Goal: Contribute content

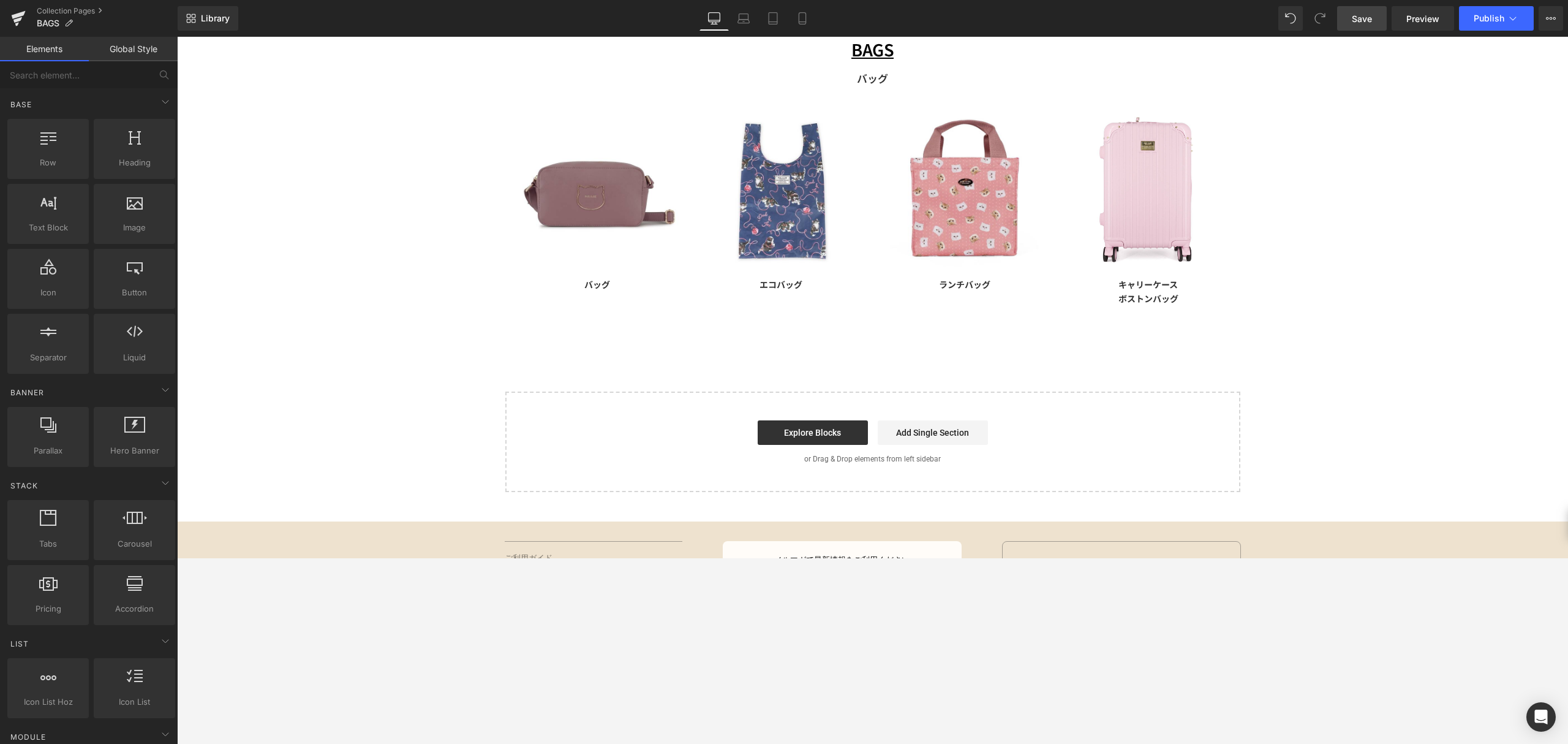
click at [1371, 21] on span "Save" at bounding box center [1362, 18] width 20 height 13
click at [1486, 18] on span "Publish" at bounding box center [1489, 18] width 31 height 10
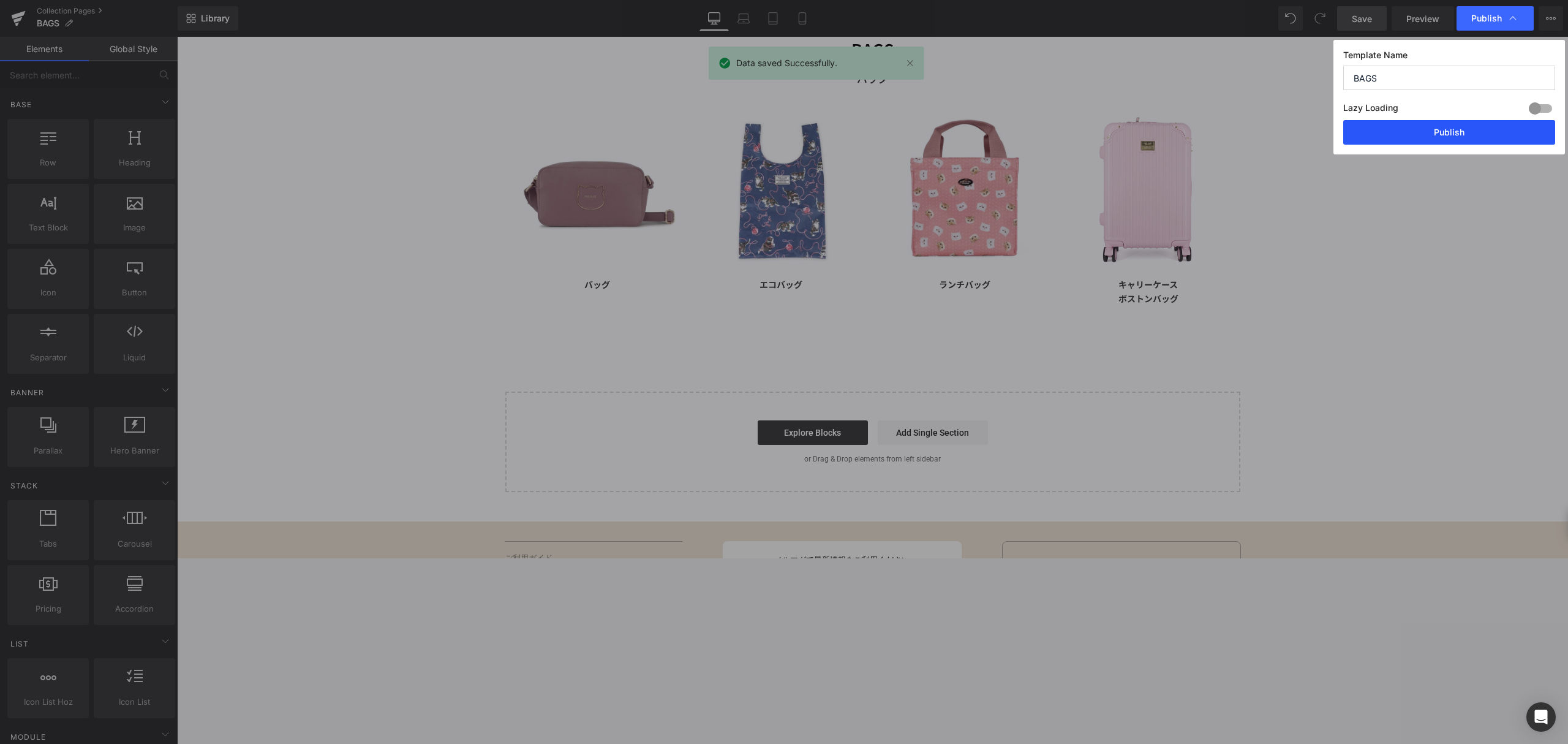
click at [1473, 128] on button "Publish" at bounding box center [1449, 132] width 212 height 25
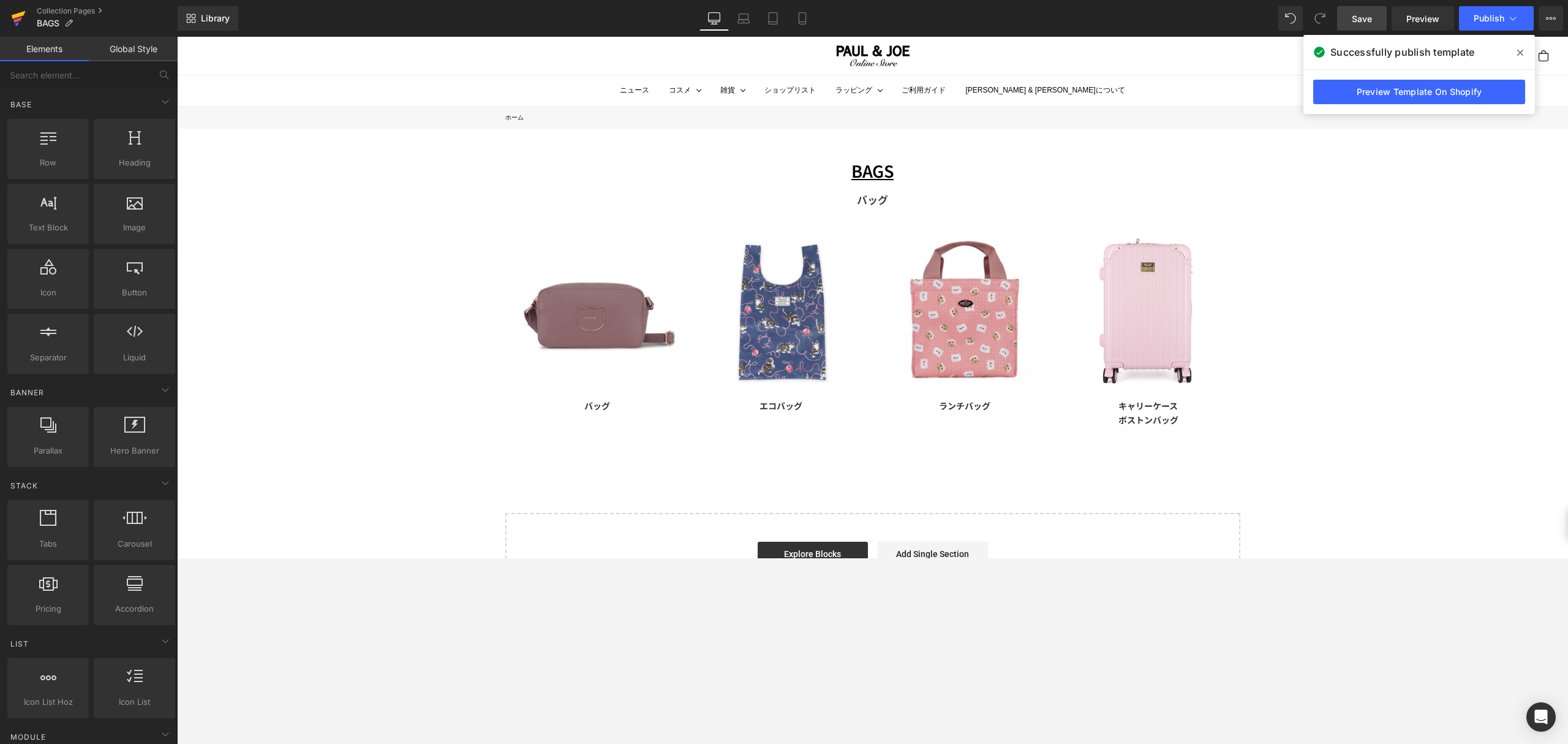
click at [16, 18] on icon at bounding box center [18, 15] width 14 height 8
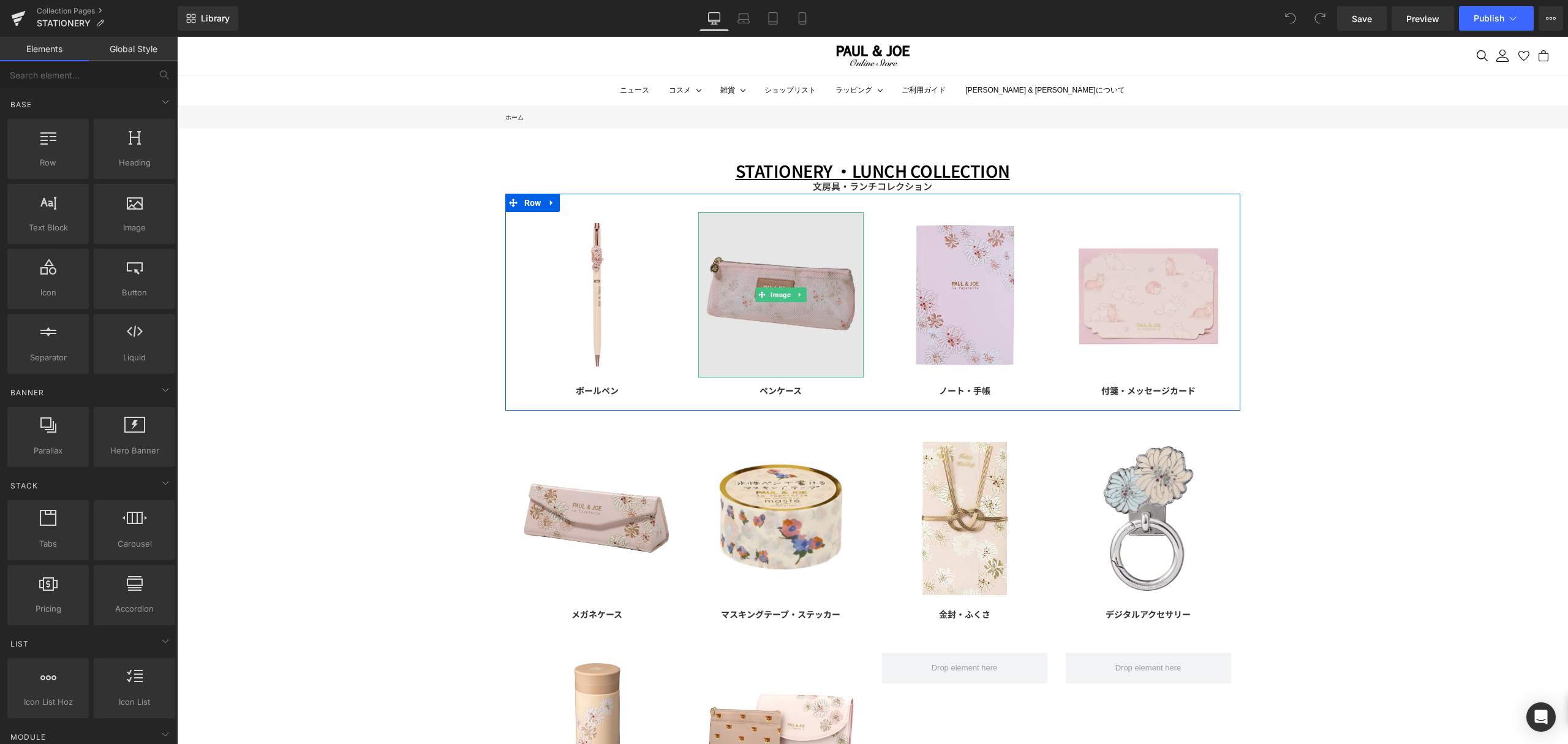
click at [750, 302] on img at bounding box center [780, 295] width 165 height 165
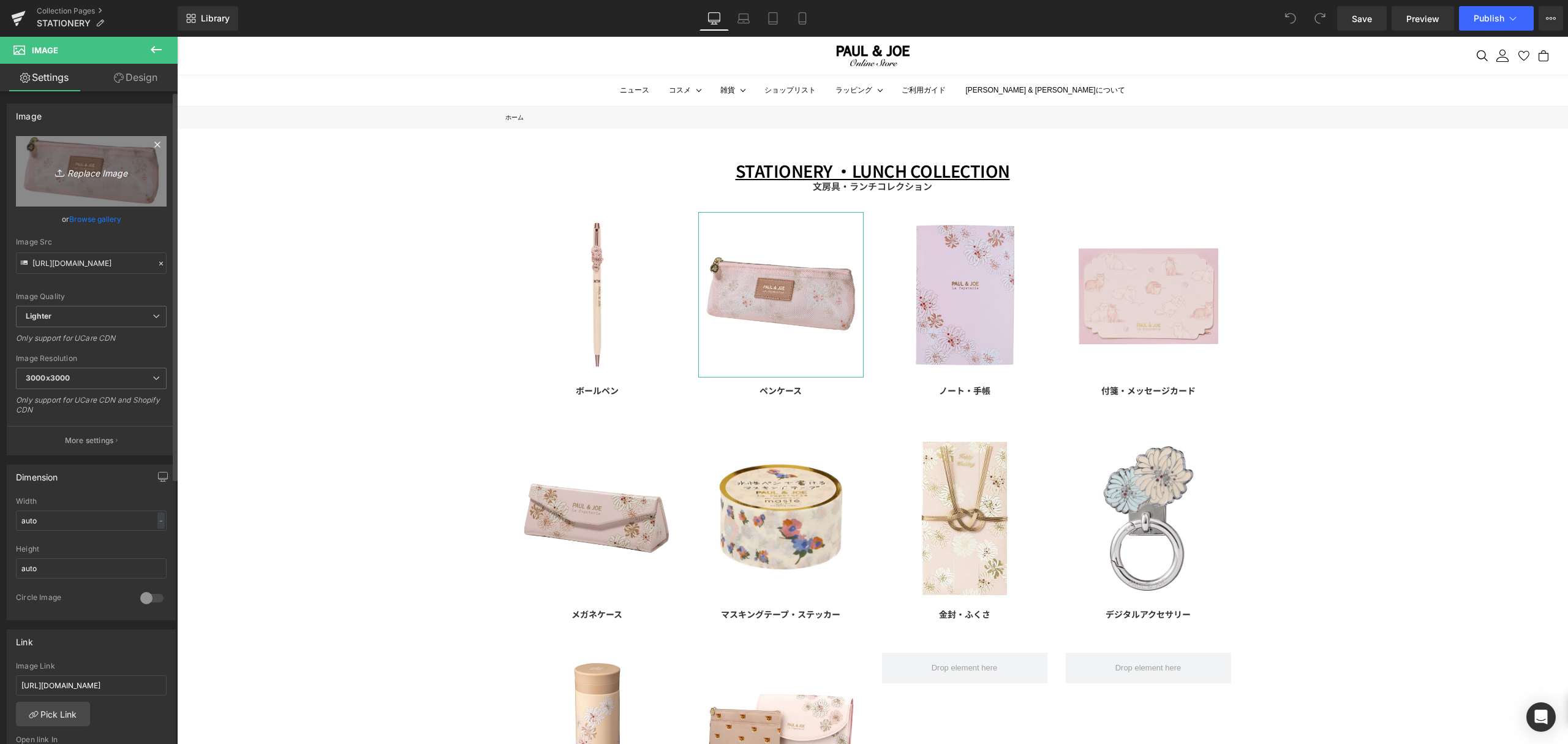
click at [96, 175] on icon "Replace Image" at bounding box center [92, 171] width 98 height 16
type input "C:\fakepath\PAJ-PEC32-BE.jpg"
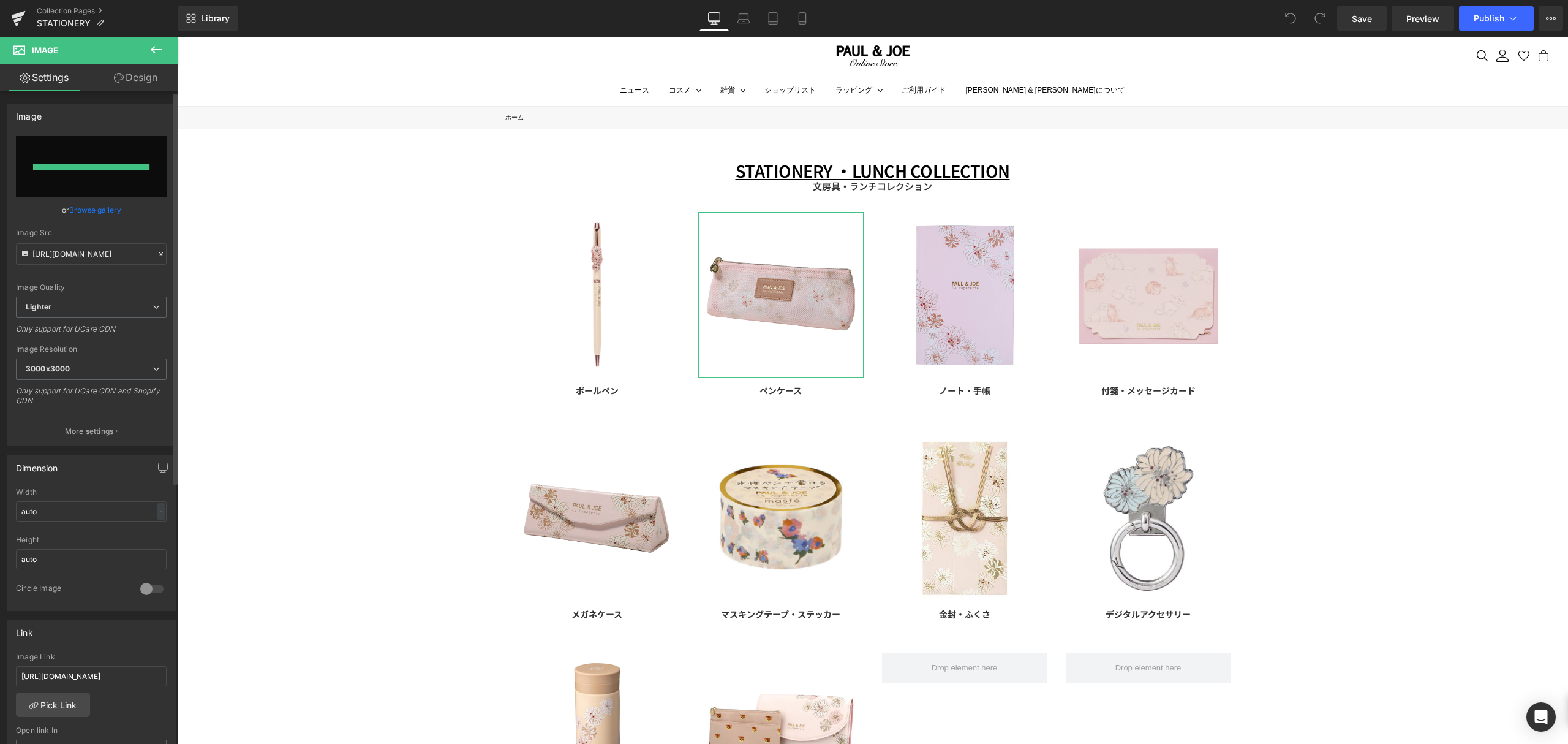
type input "https://ucarecdn.com/b9d8f680-1511-47d3-b941-17d7e4a3e947/-/format/auto/-/previ…"
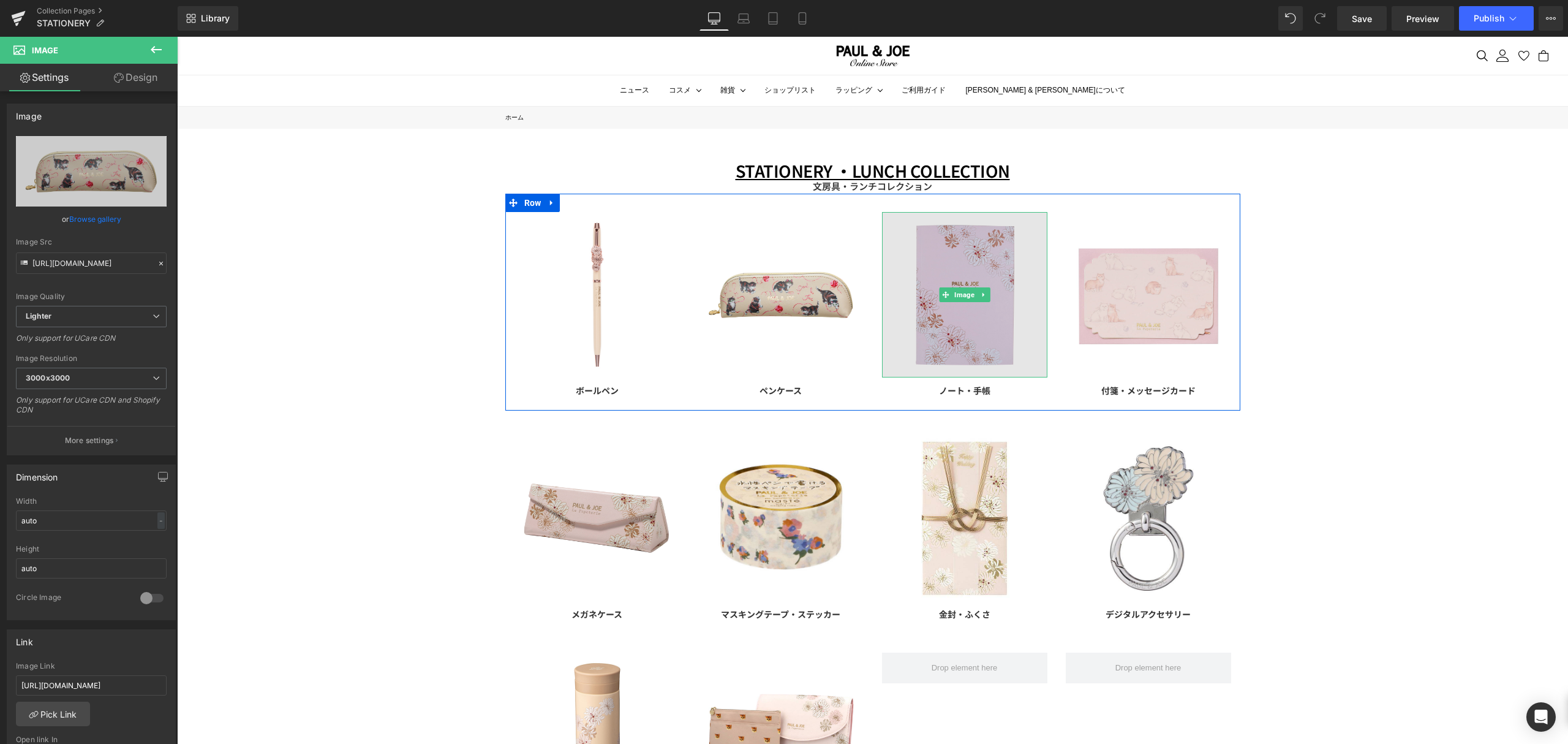
click at [964, 266] on img at bounding box center [964, 295] width 165 height 165
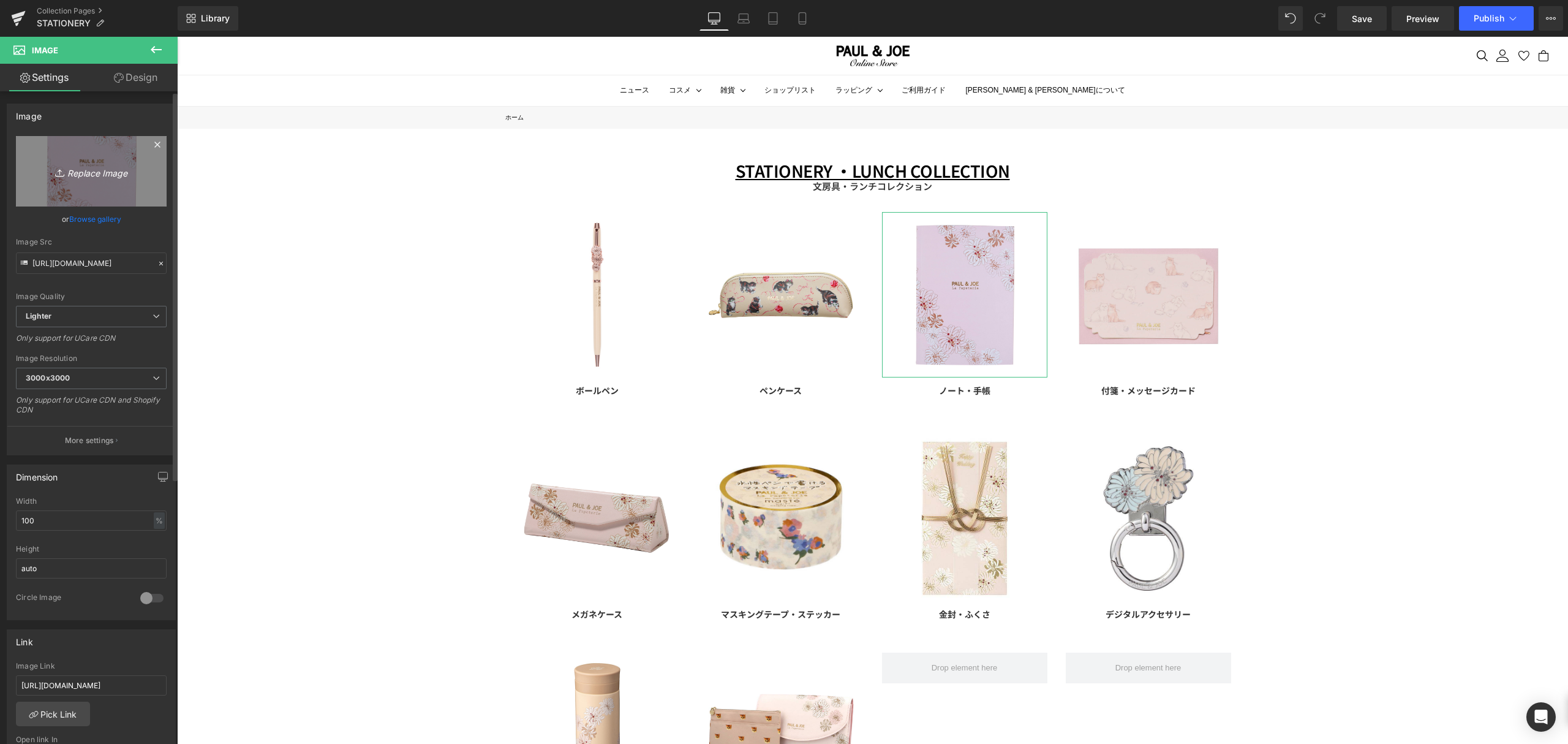
click at [88, 180] on link "Replace Image" at bounding box center [91, 171] width 150 height 70
type input "C:\fakepath\PAJ-NB28-NV.jpg"
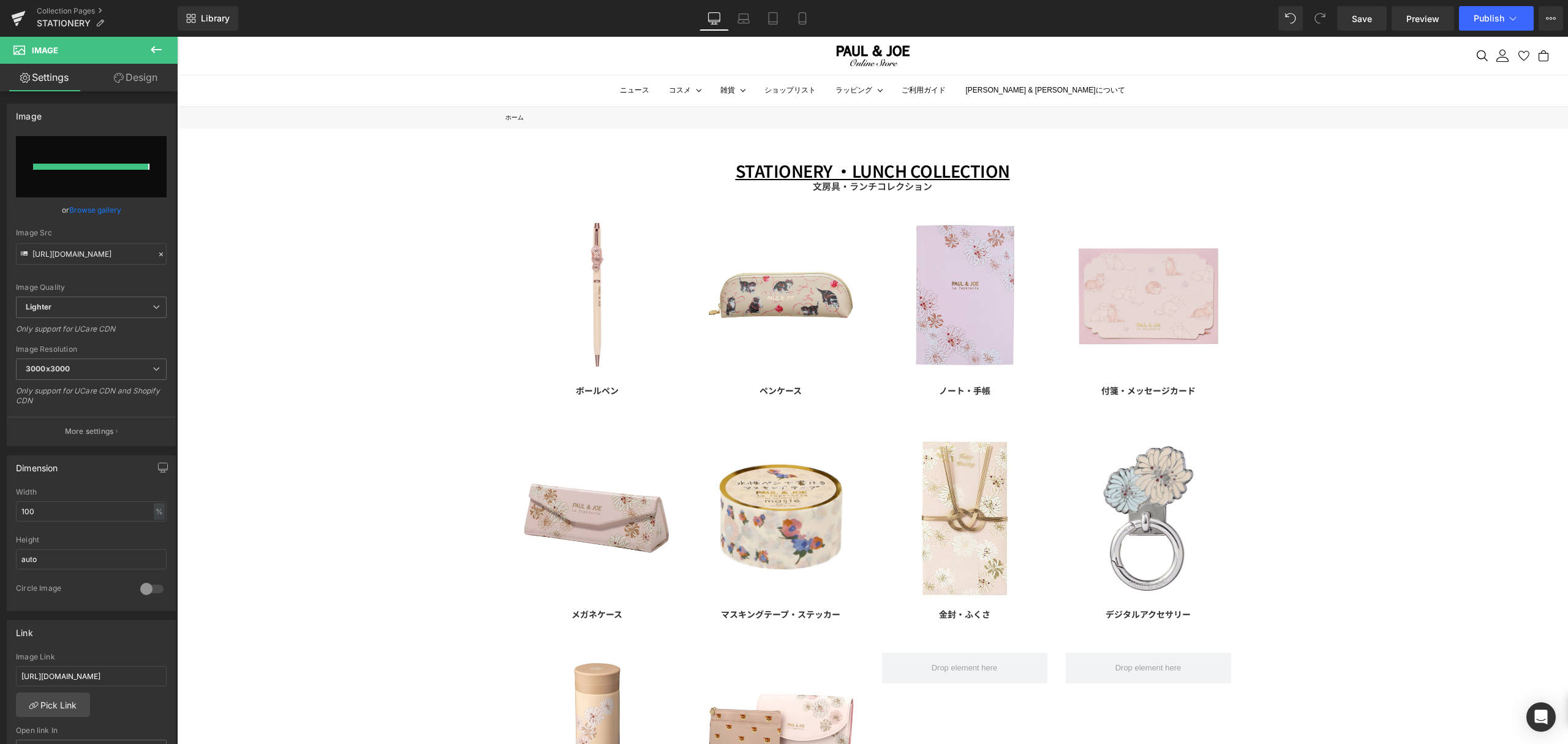
type input "https://ucarecdn.com/5c6af6dd-8cb6-43bb-8898-079c7504d234/-/format/auto/-/previ…"
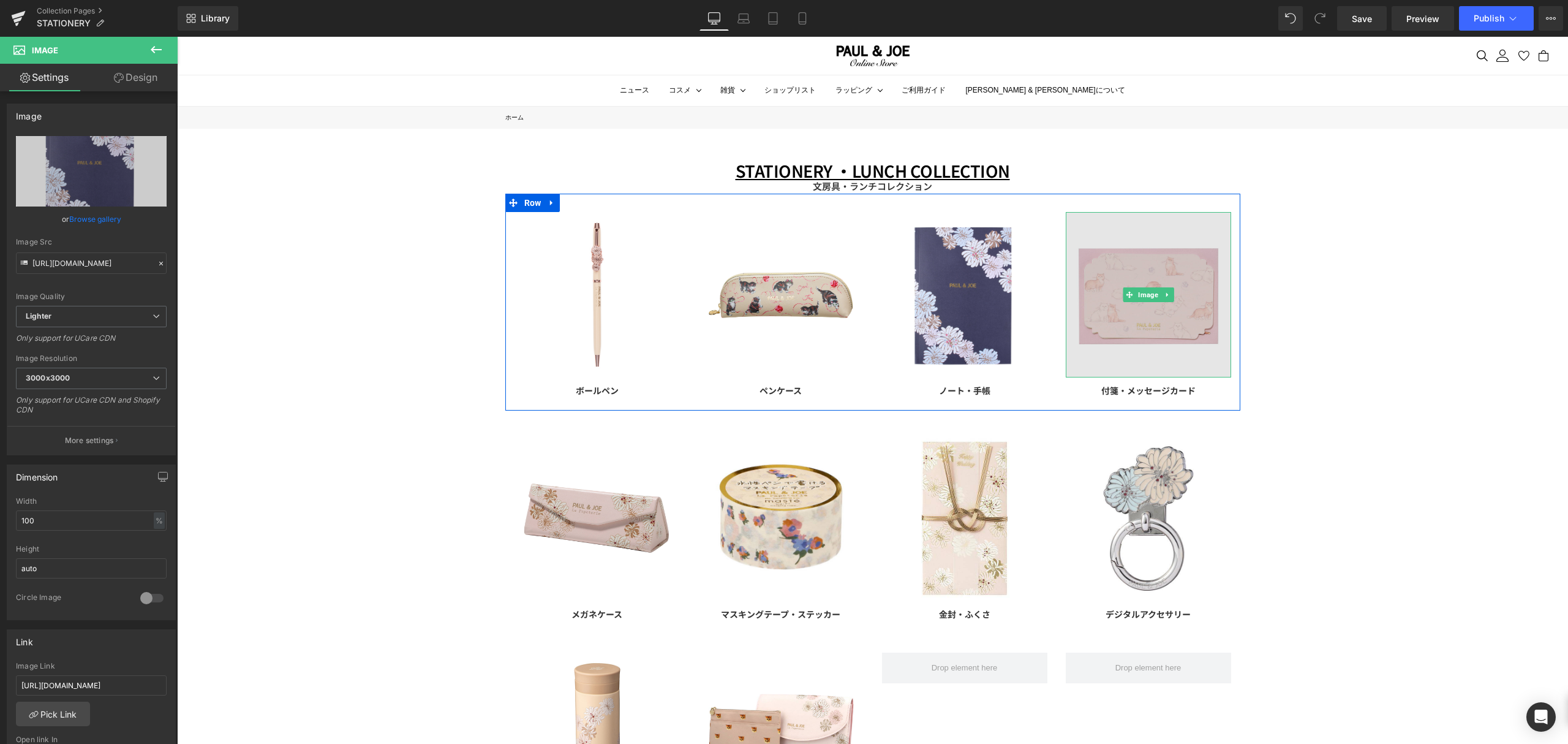
click at [1161, 329] on img at bounding box center [1148, 295] width 165 height 165
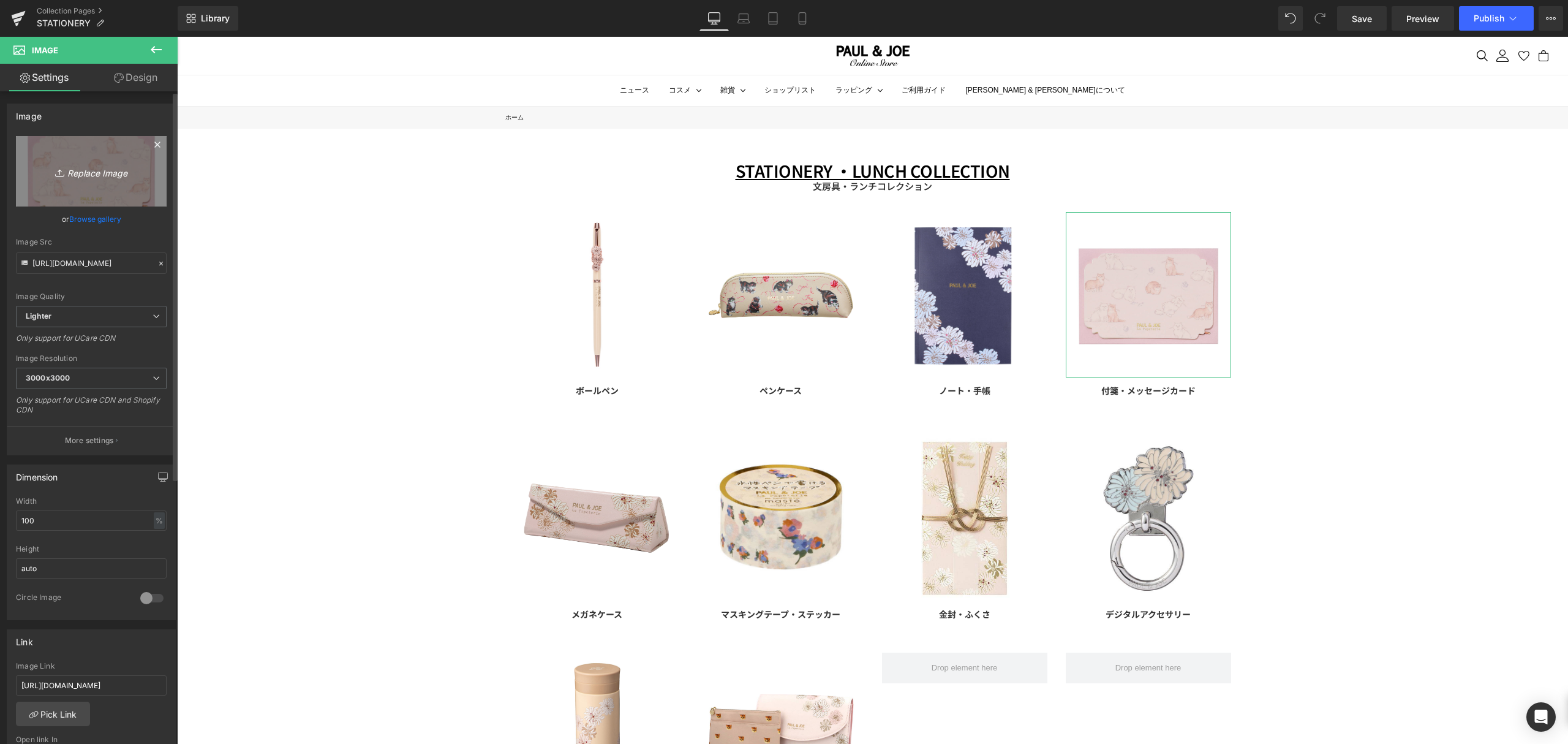
click at [74, 179] on icon "Replace Image" at bounding box center [92, 171] width 98 height 16
type input "C:\fakepath\PAJ-GC8-PK.jpg"
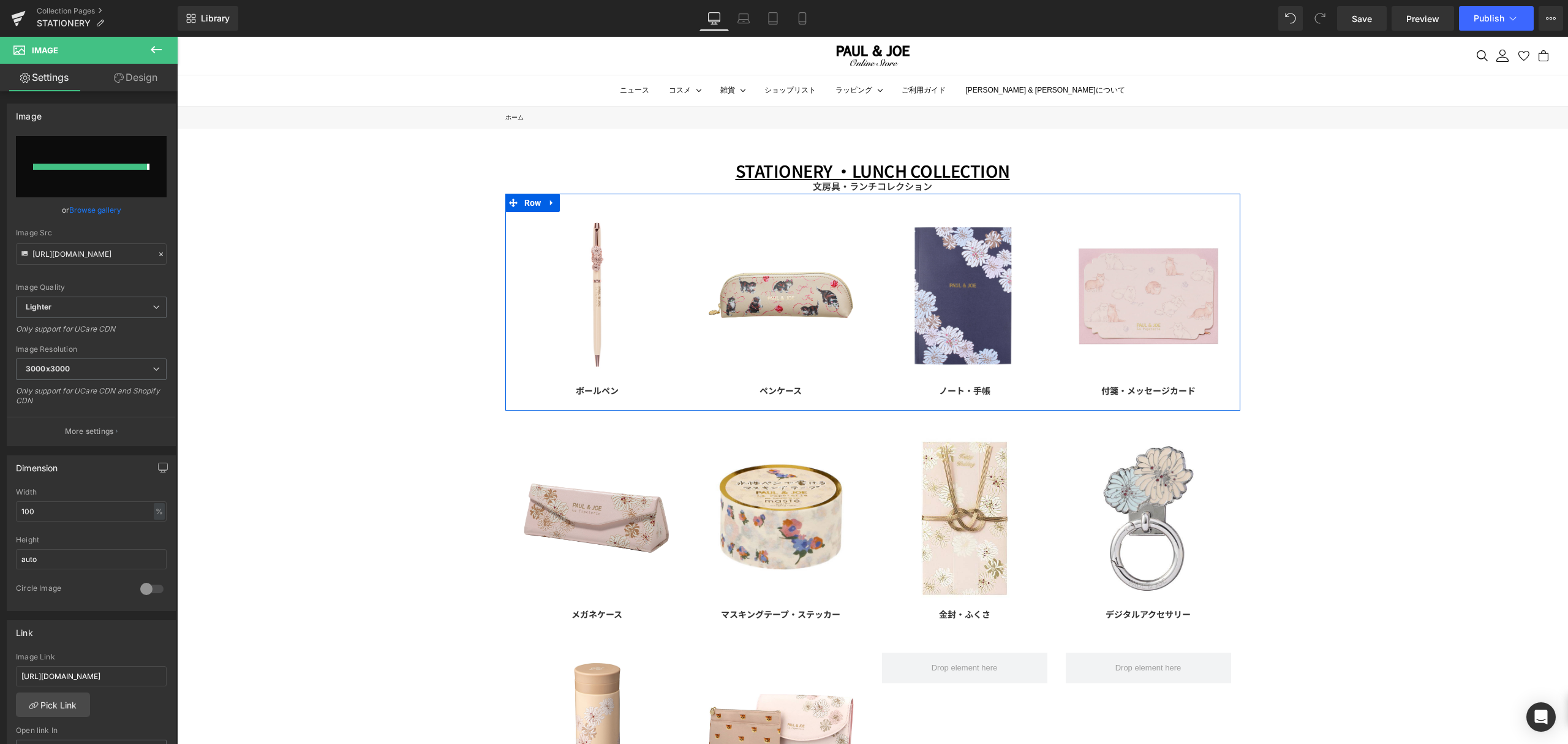
type input "https://ucarecdn.com/c4c7e43d-f52f-4235-8386-410c1fc5c17e/-/format/auto/-/previ…"
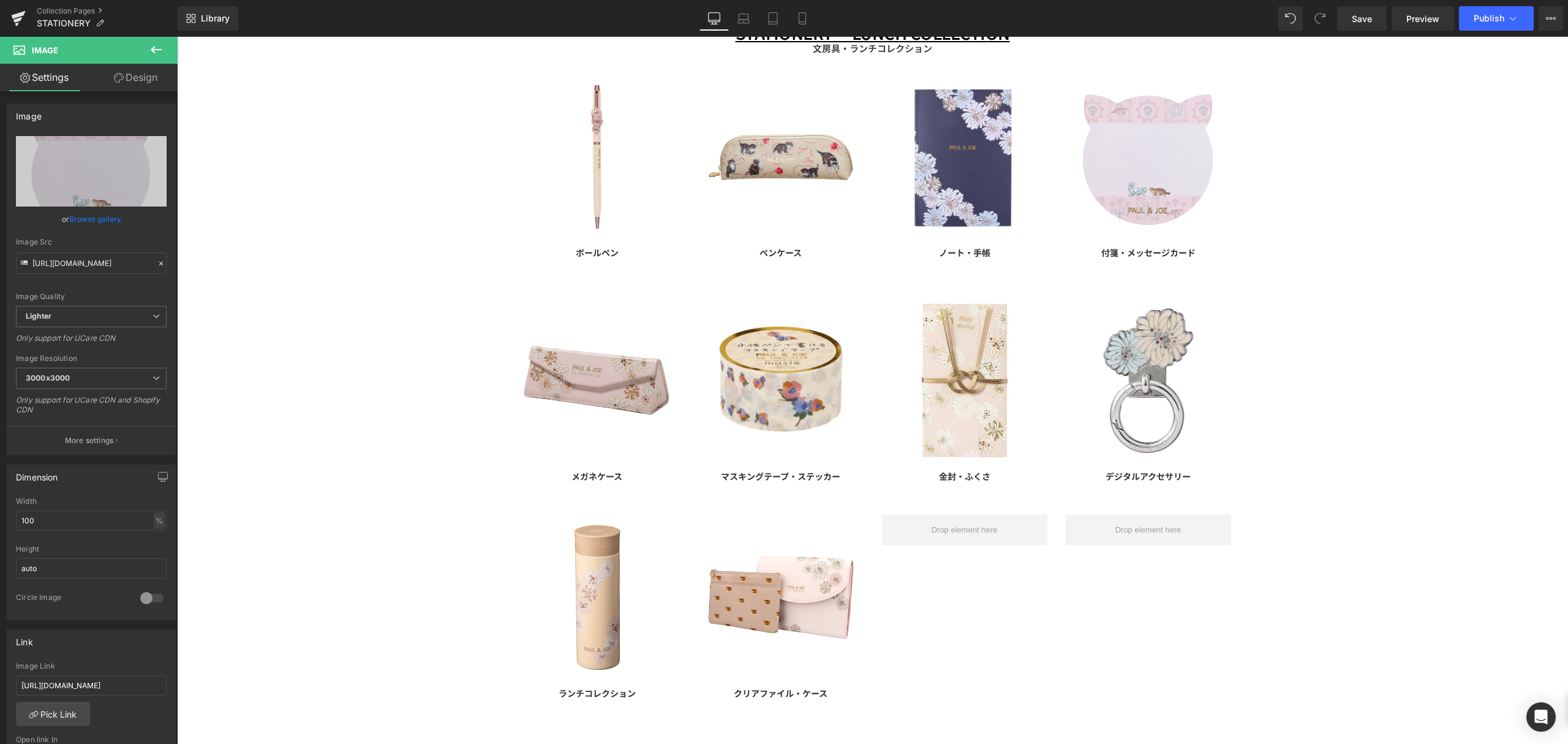
scroll to position [163, 0]
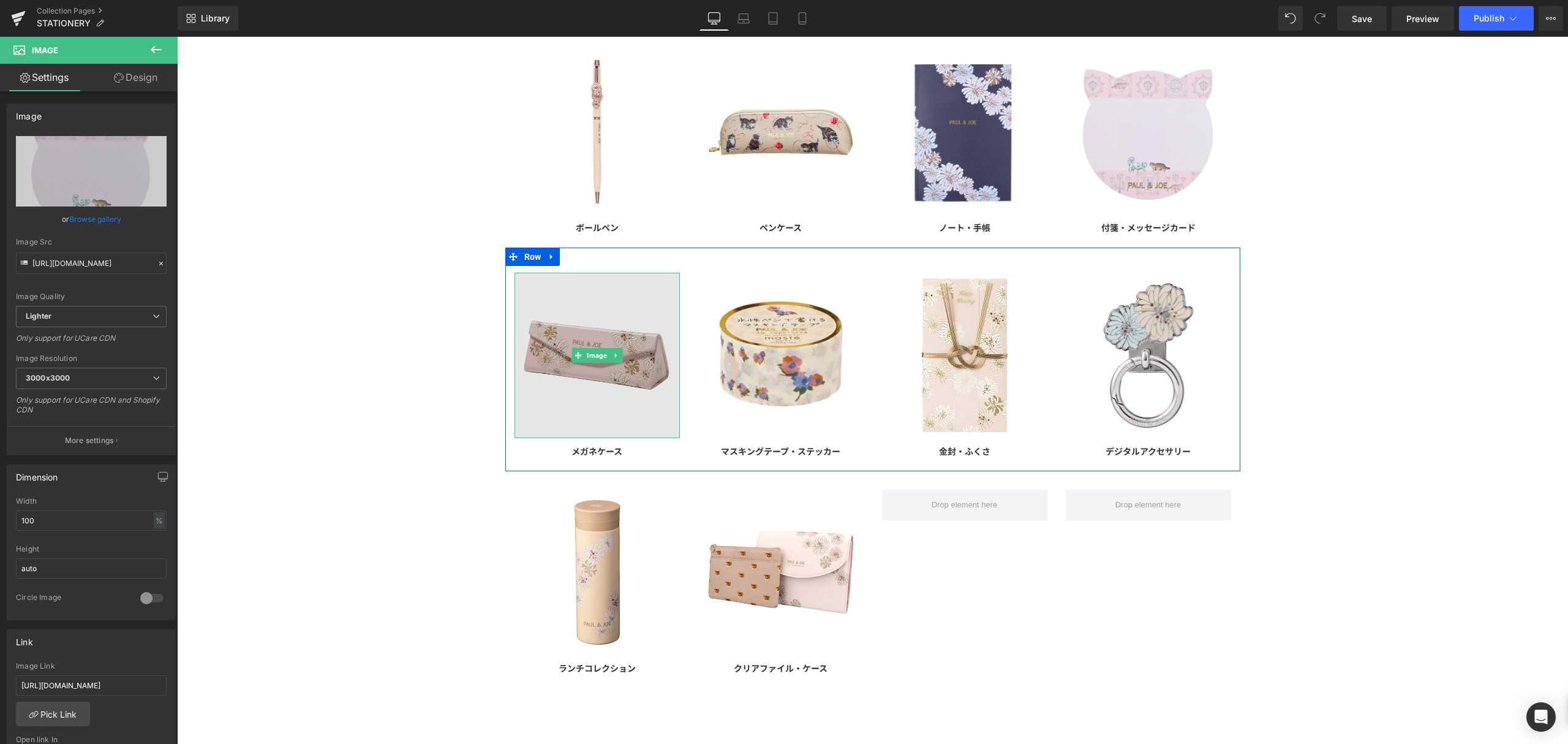
click at [637, 368] on img at bounding box center [597, 355] width 165 height 165
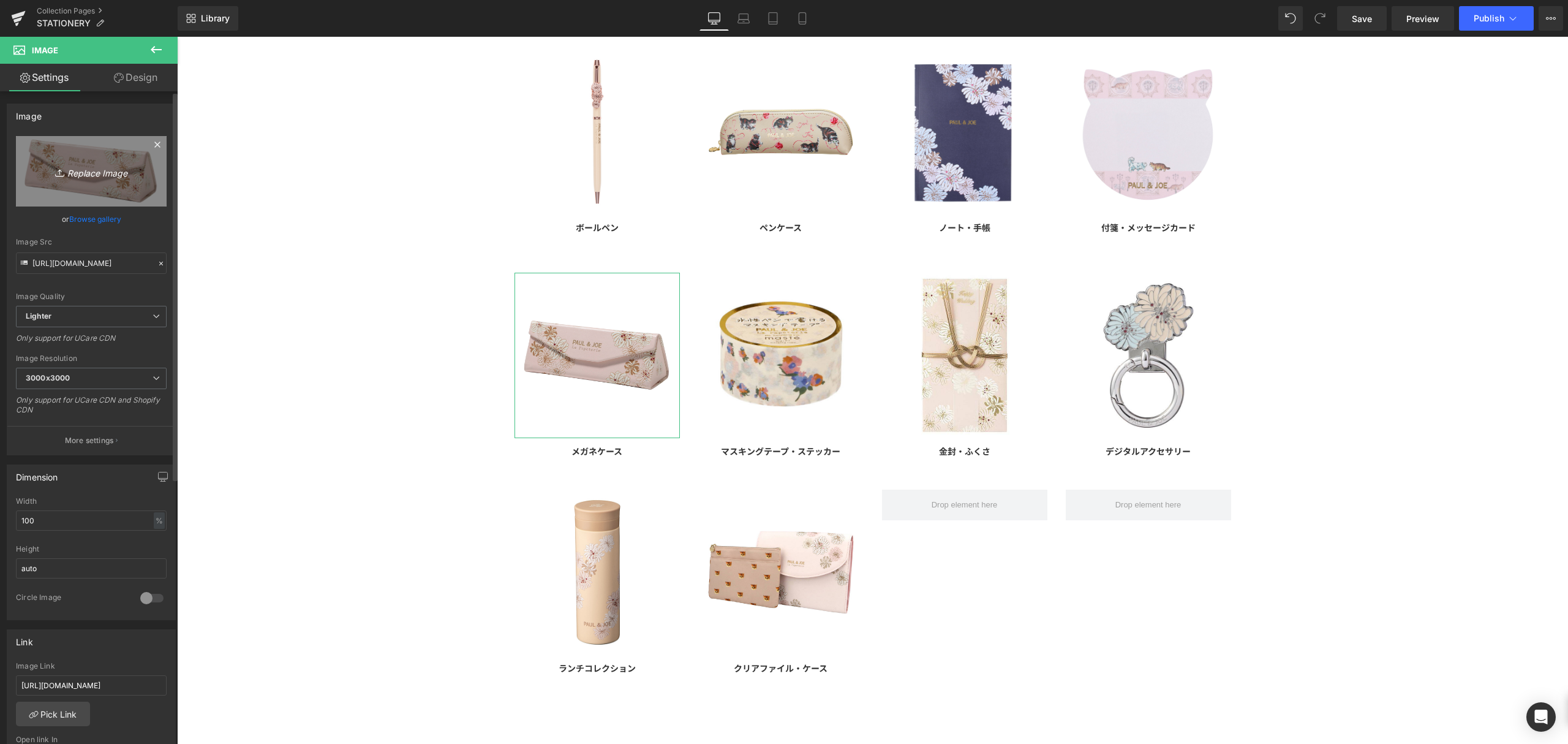
click at [74, 184] on link "Replace Image" at bounding box center [91, 171] width 150 height 70
type input "C:\fakepath\PAJ-GS16-PK.jpg"
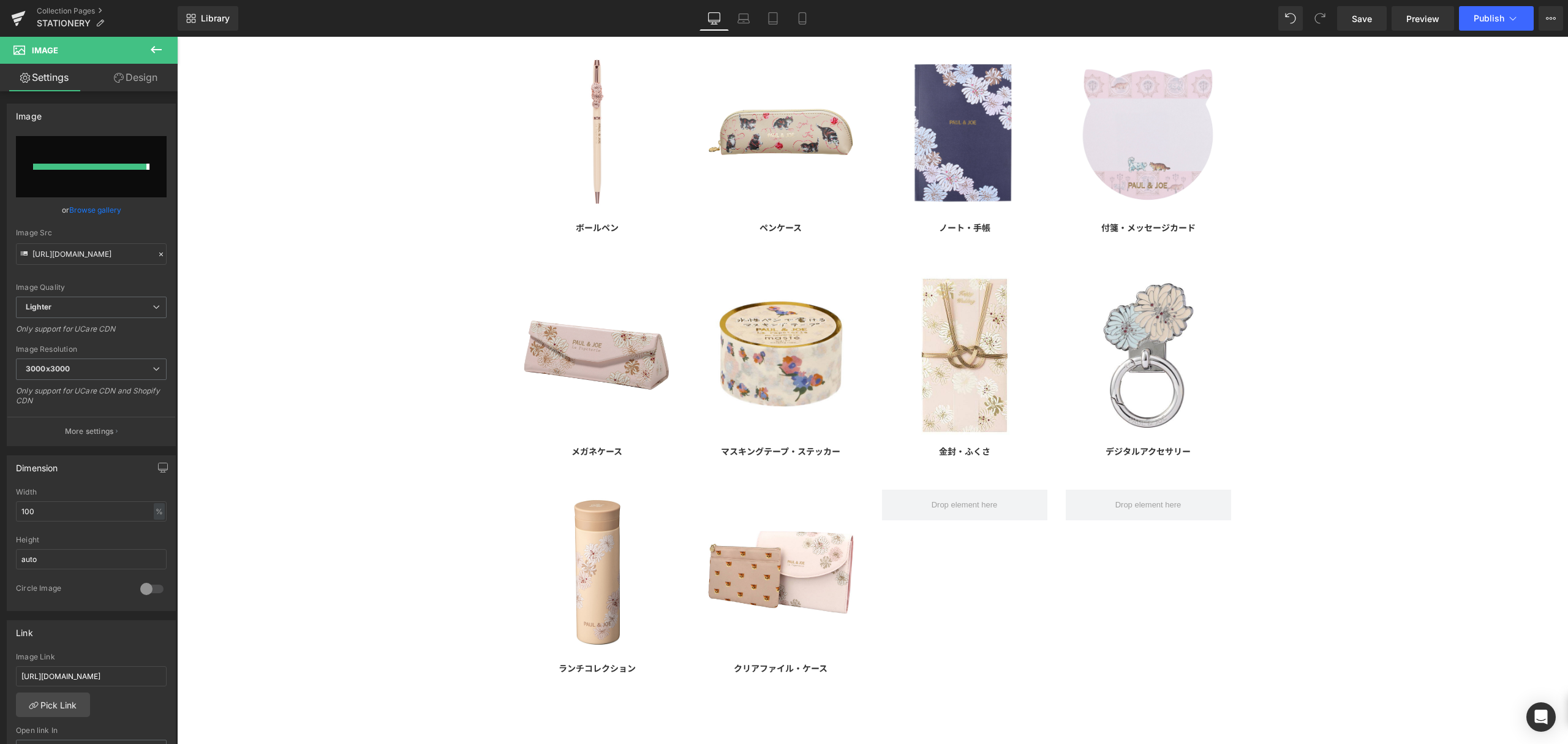
type input "https://ucarecdn.com/6f1e80bf-eb72-43af-9372-b9626eebca68/-/format/auto/-/previ…"
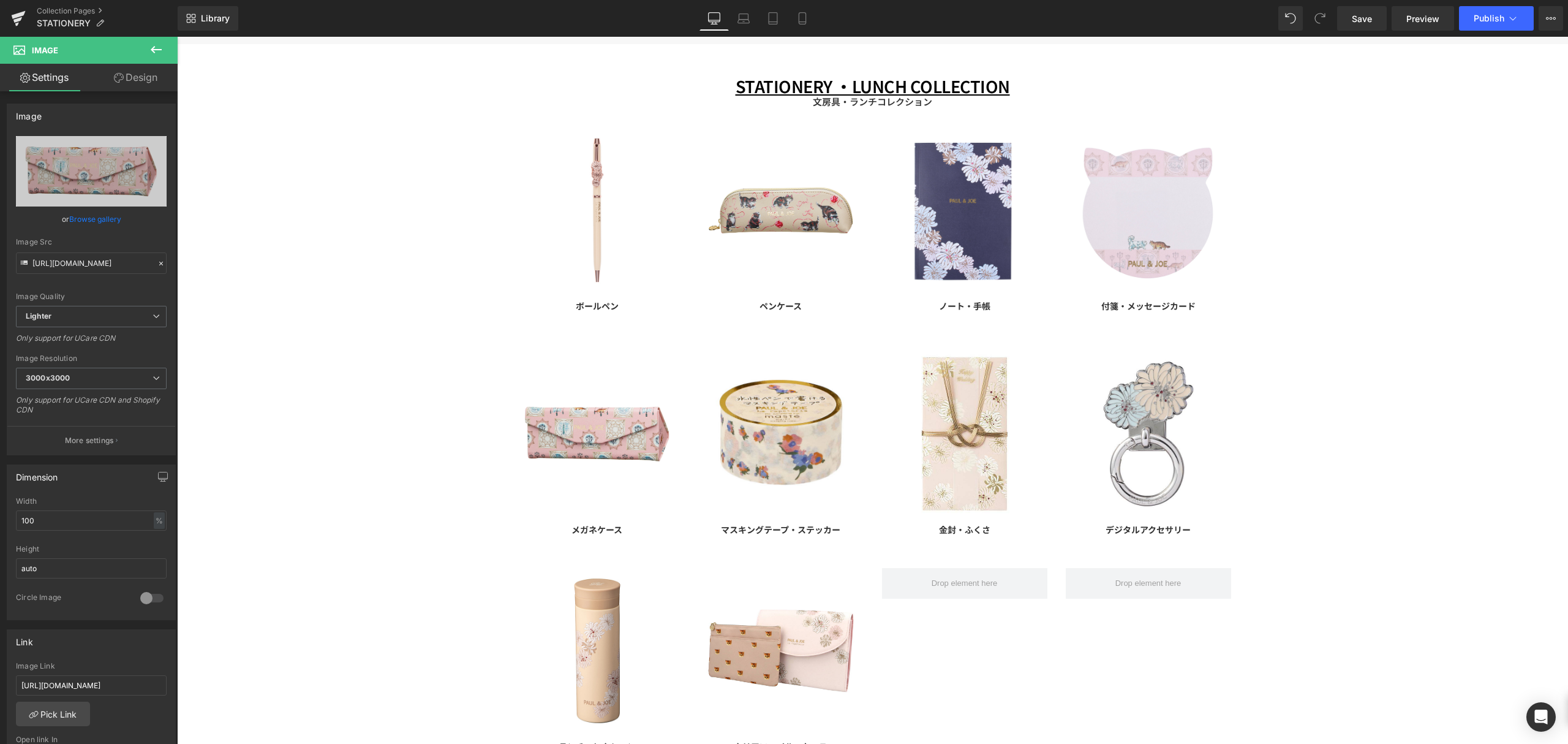
scroll to position [82, 0]
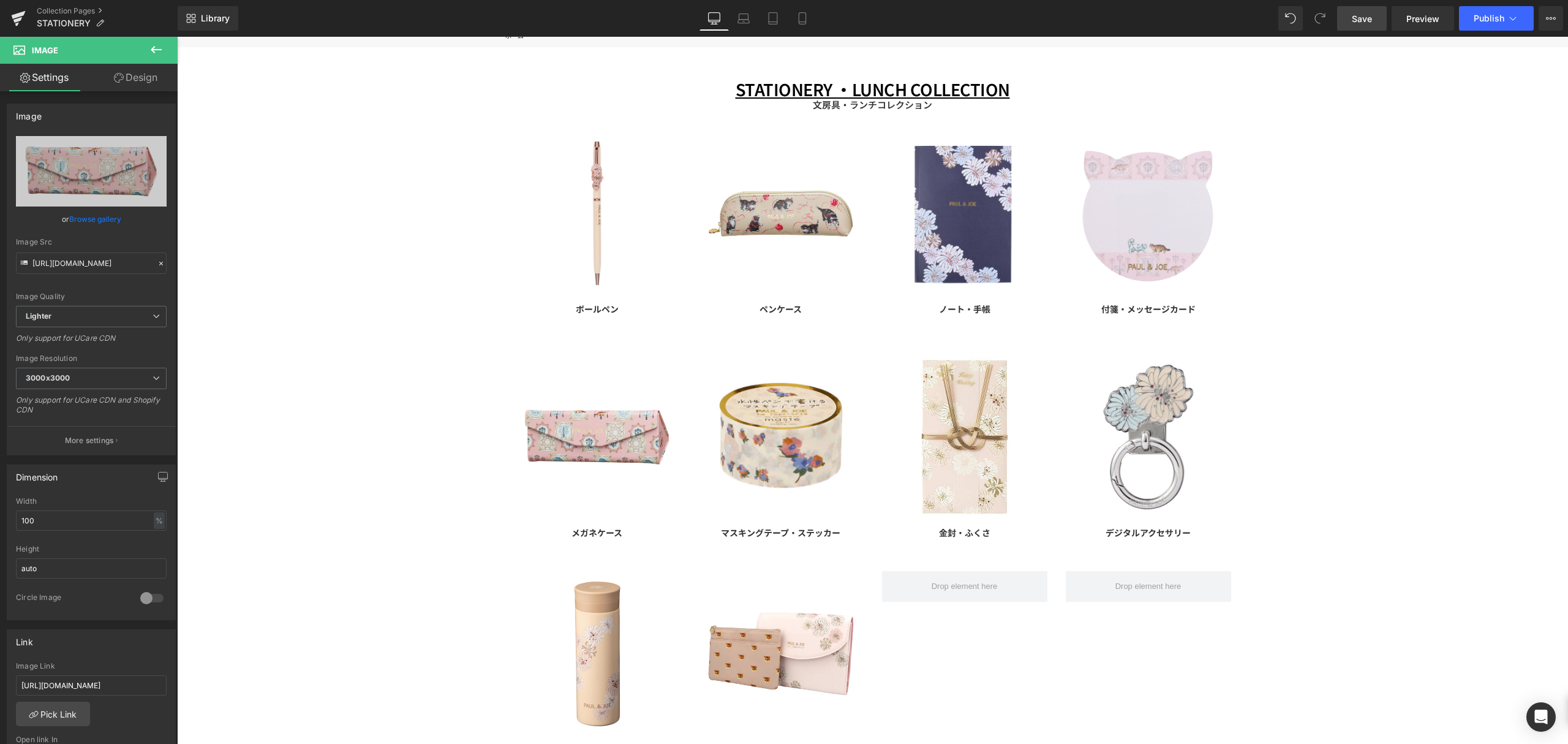
click at [1362, 13] on span "Save" at bounding box center [1362, 18] width 20 height 13
click at [1491, 16] on span "Publish" at bounding box center [1489, 18] width 31 height 10
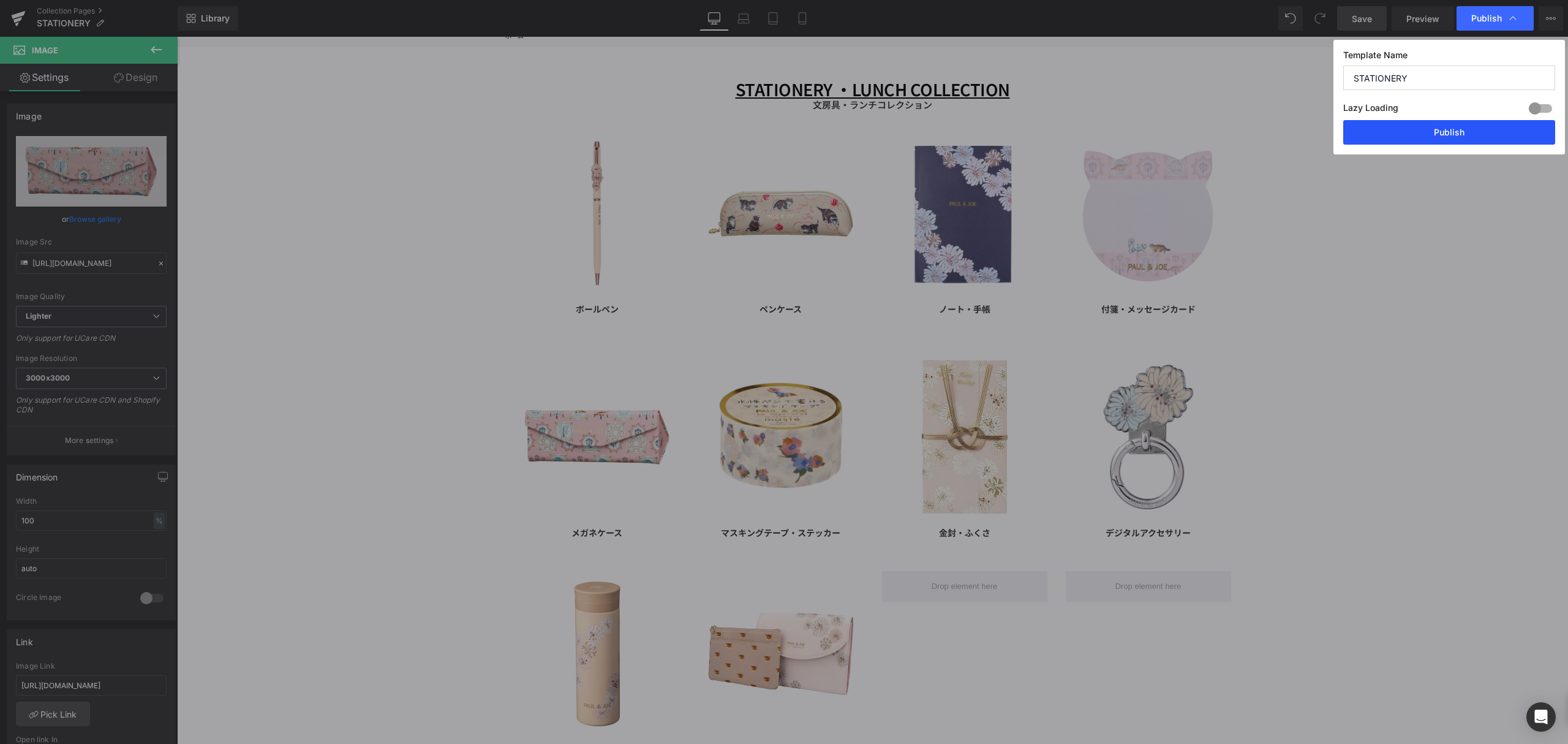
click at [1479, 140] on button "Publish" at bounding box center [1449, 132] width 212 height 25
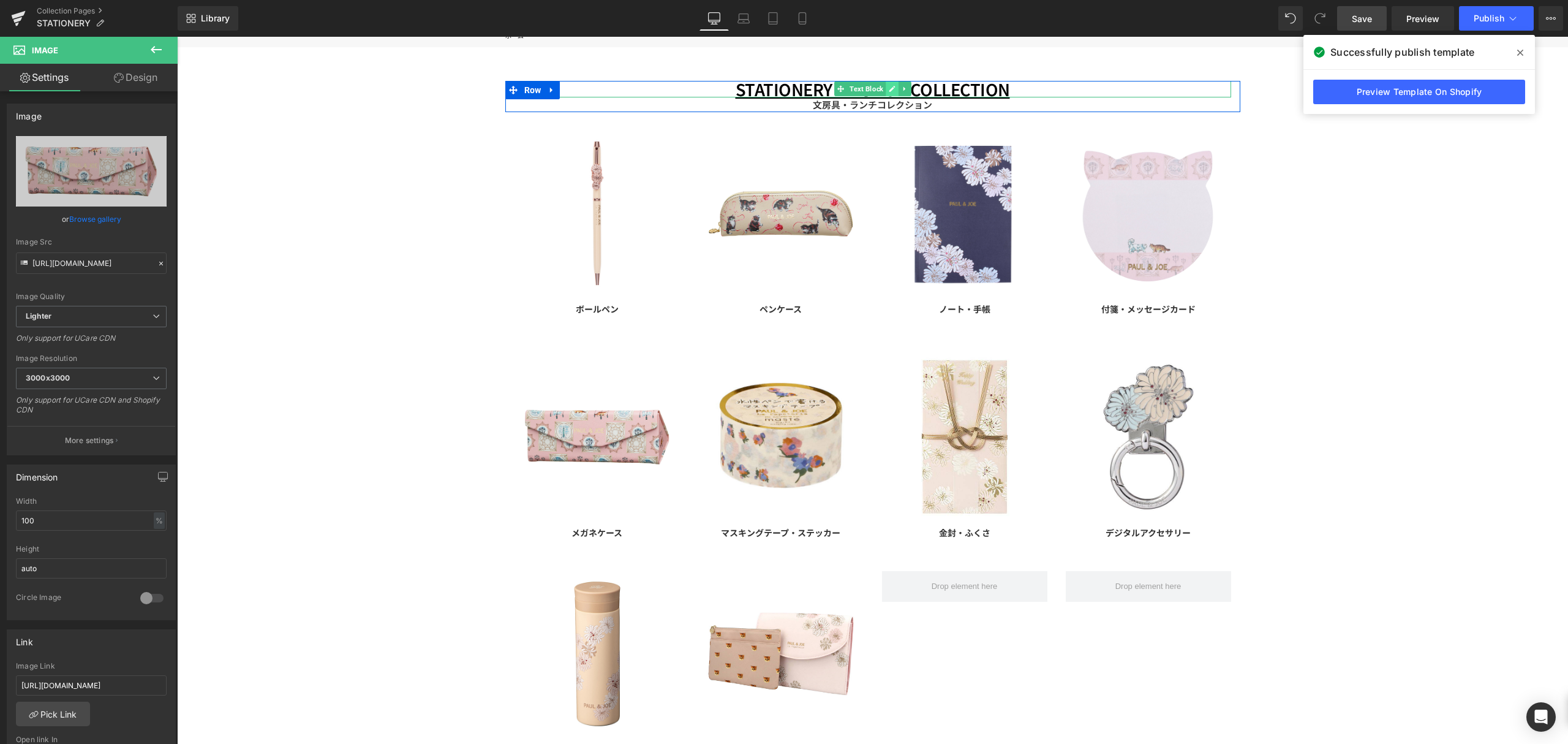
click at [885, 84] on link at bounding box center [892, 89] width 13 height 15
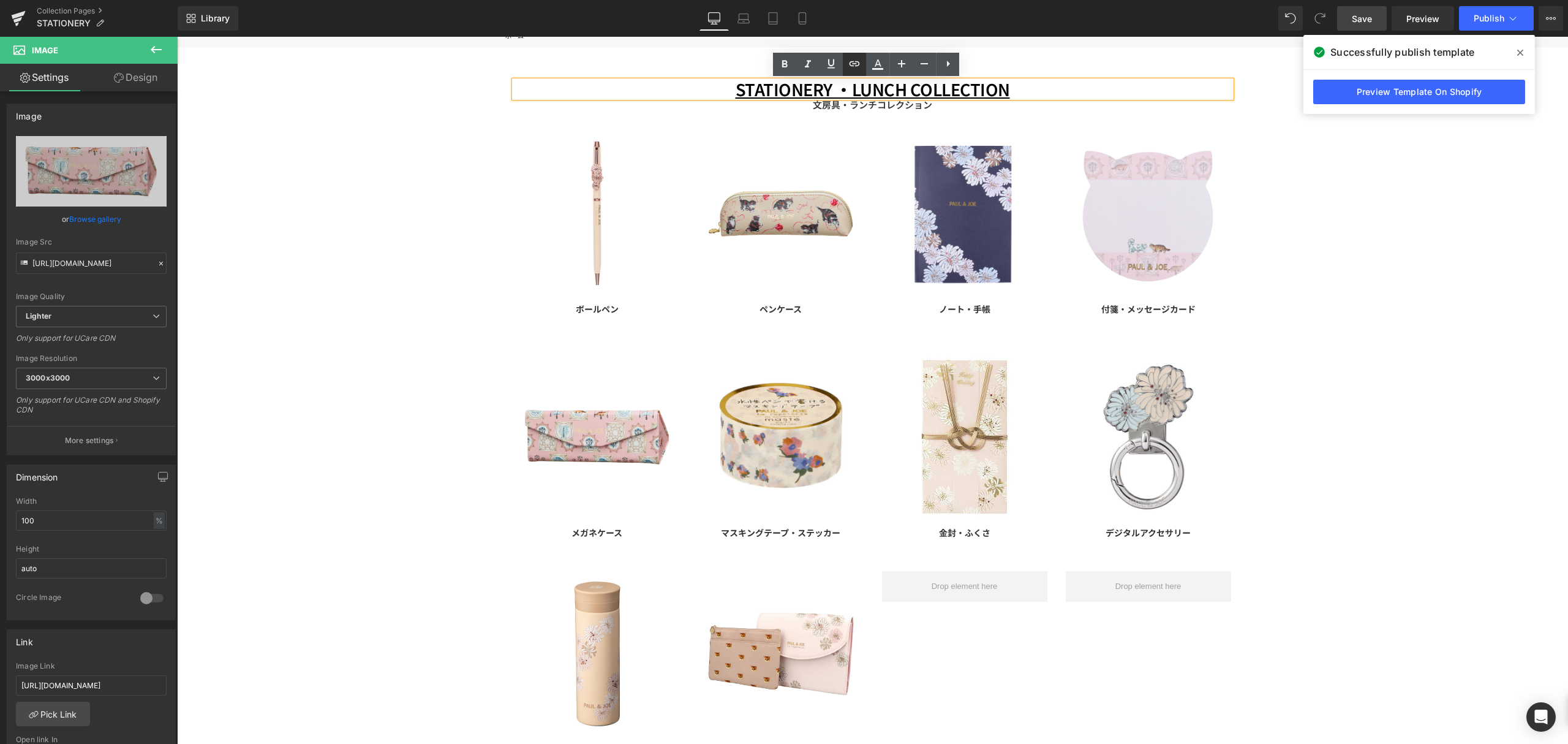
click at [855, 53] on link at bounding box center [854, 64] width 23 height 23
click at [857, 60] on icon at bounding box center [854, 63] width 15 height 15
